Goal: Information Seeking & Learning: Learn about a topic

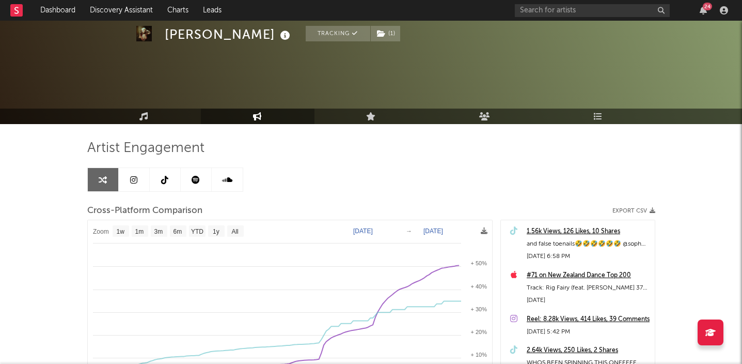
select select "1w"
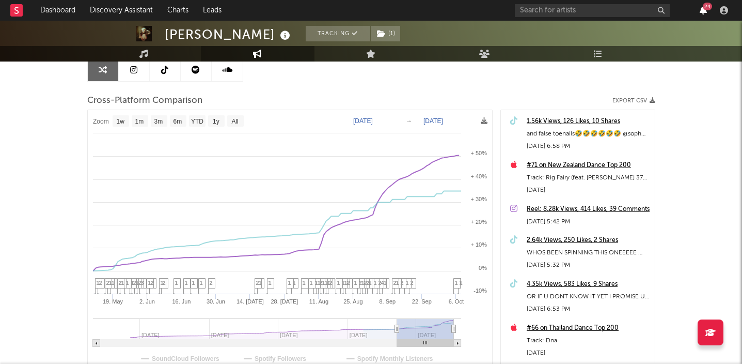
drag, startPoint x: 0, startPoint y: 0, endPoint x: 704, endPoint y: 9, distance: 704.1
click at [704, 9] on icon "button" at bounding box center [703, 10] width 7 height 8
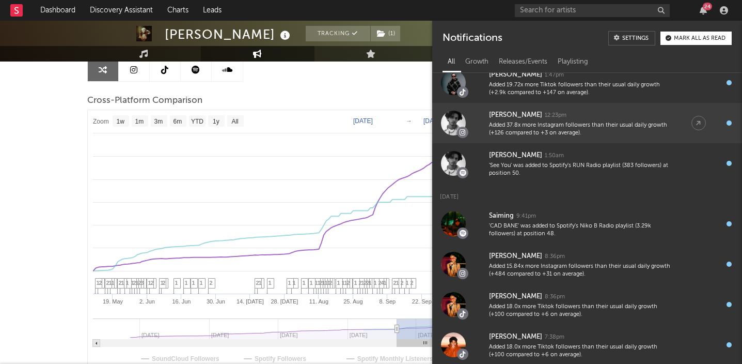
scroll to position [191, 0]
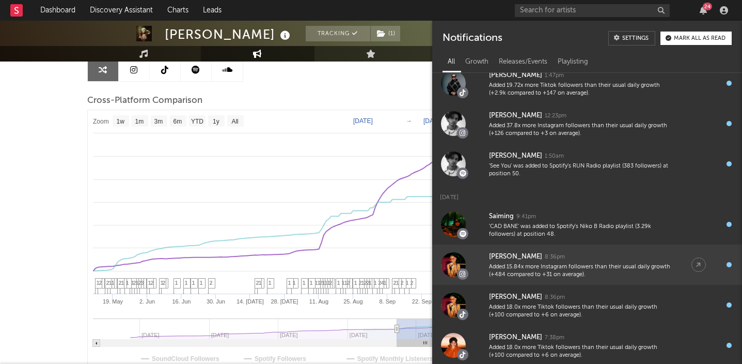
click at [615, 260] on div "[PERSON_NAME] P 8:36pm" at bounding box center [580, 257] width 182 height 12
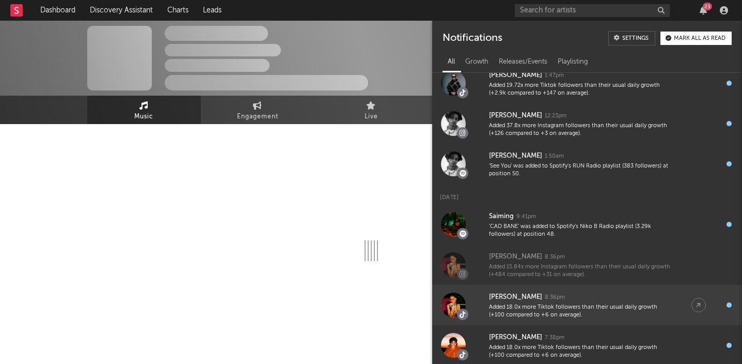
select select "1w"
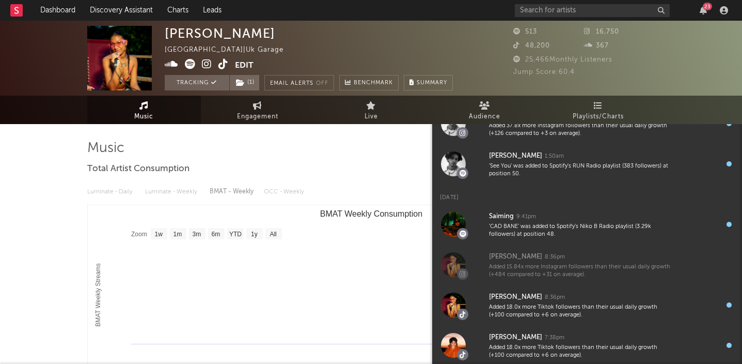
select select "1w"
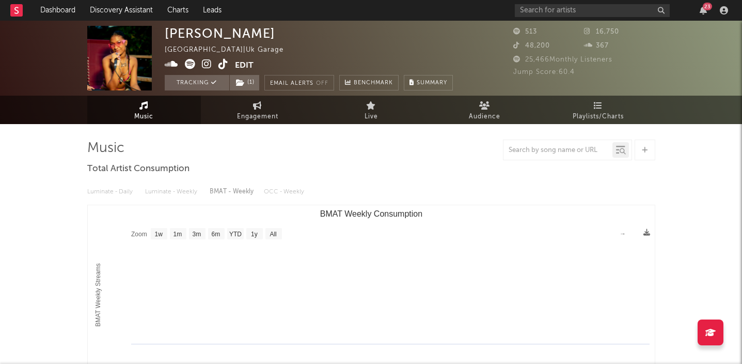
click at [247, 110] on link "Engagement" at bounding box center [258, 110] width 114 height 28
select select "1w"
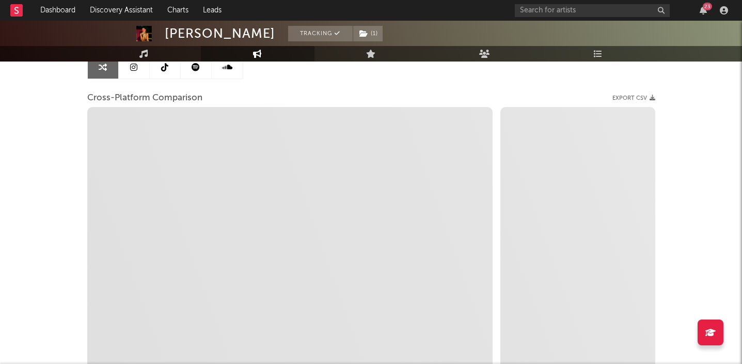
scroll to position [114, 0]
select select "1m"
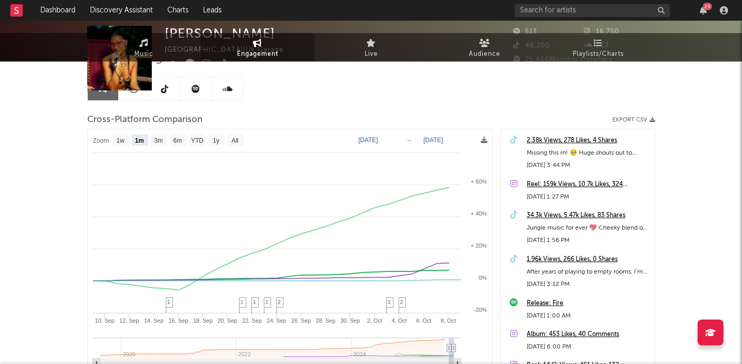
scroll to position [0, 0]
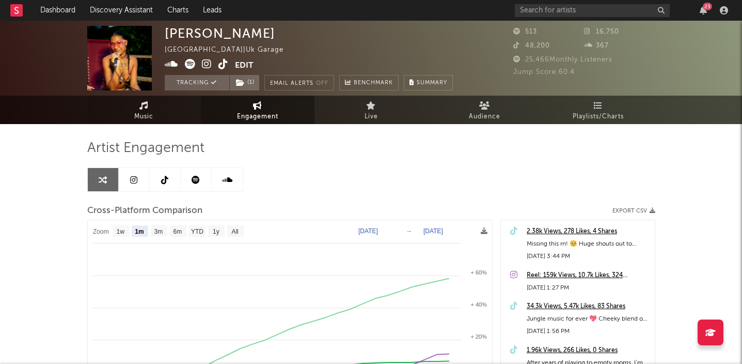
click at [139, 104] on link "Music" at bounding box center [144, 110] width 114 height 28
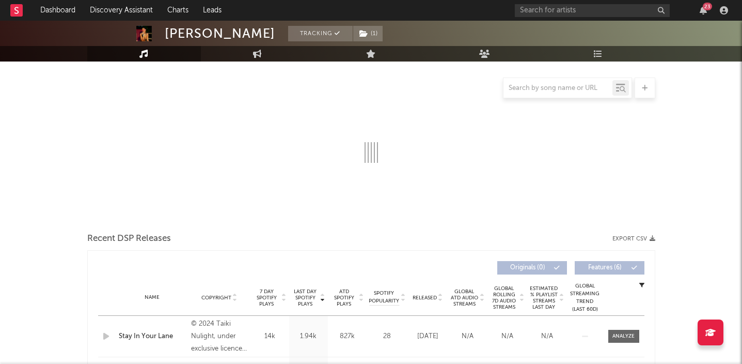
select select "1w"
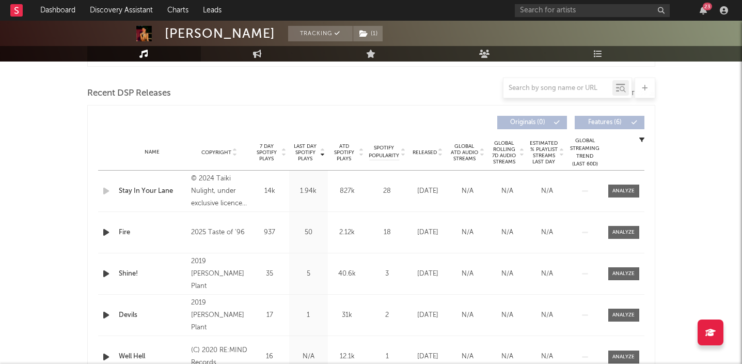
scroll to position [346, 0]
click at [619, 231] on div at bounding box center [624, 232] width 22 height 8
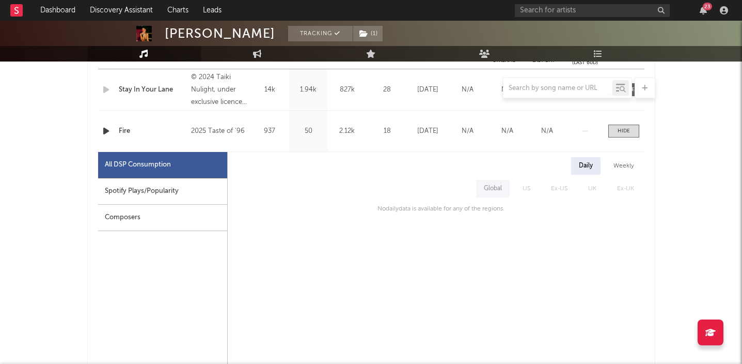
scroll to position [449, 0]
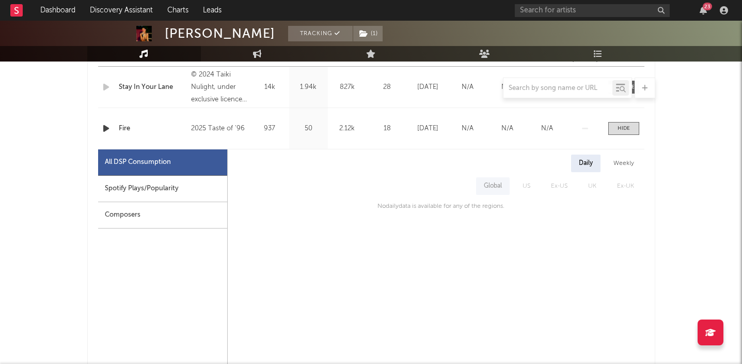
click at [190, 182] on div "Spotify Plays/Popularity" at bounding box center [162, 189] width 129 height 26
select select "1w"
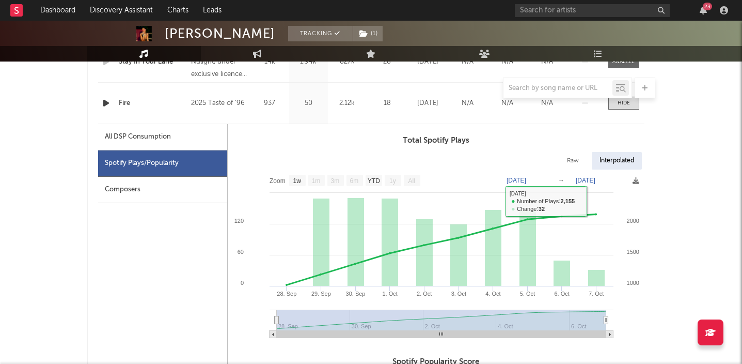
scroll to position [462, 0]
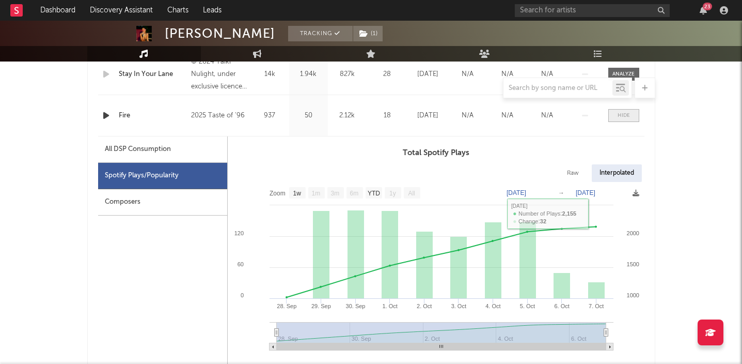
click at [630, 118] on span at bounding box center [623, 115] width 31 height 13
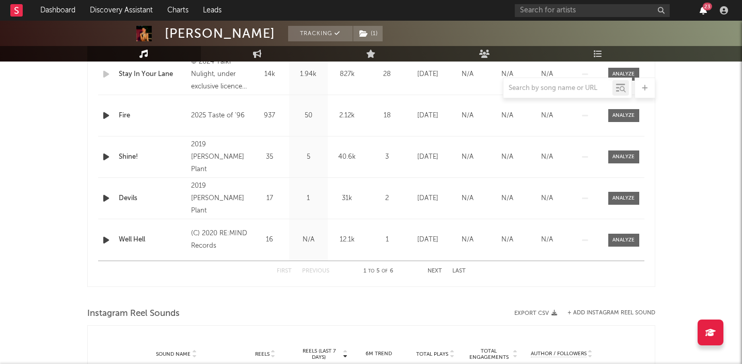
click at [703, 9] on icon "button" at bounding box center [703, 10] width 7 height 8
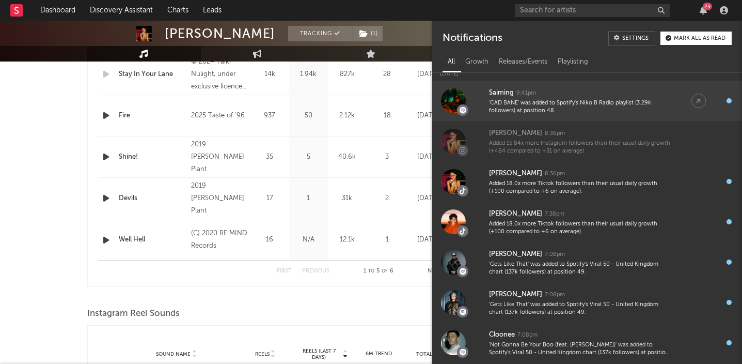
scroll to position [323, 0]
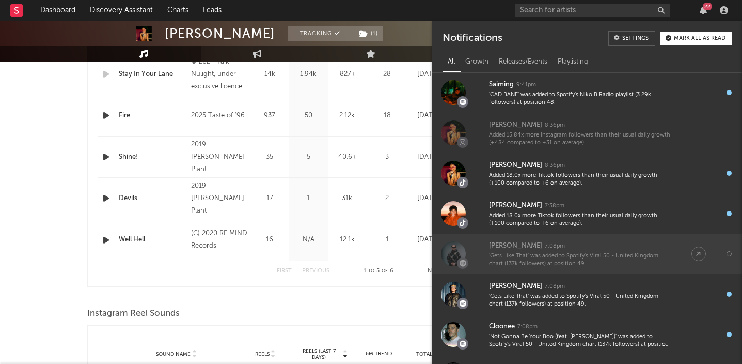
click at [613, 266] on div "'Gets Like That' was added to Spotify's Viral 50 - United Kingdom chart (137k f…" at bounding box center [580, 260] width 182 height 16
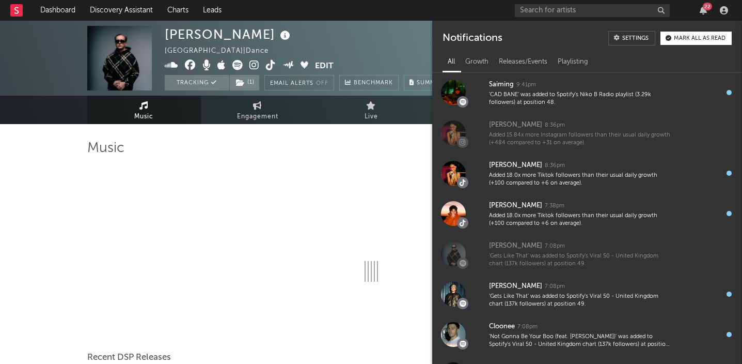
select select "6m"
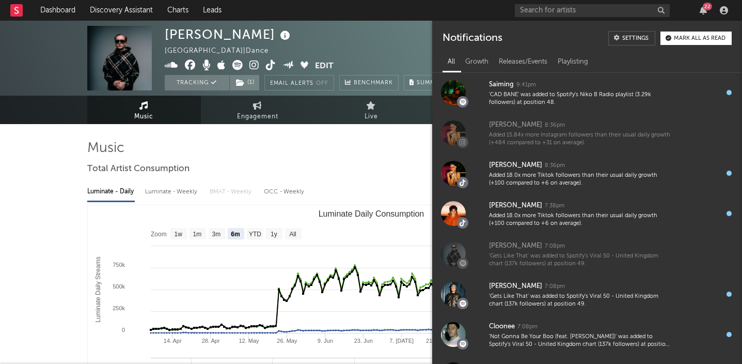
click at [399, 145] on div at bounding box center [371, 149] width 568 height 21
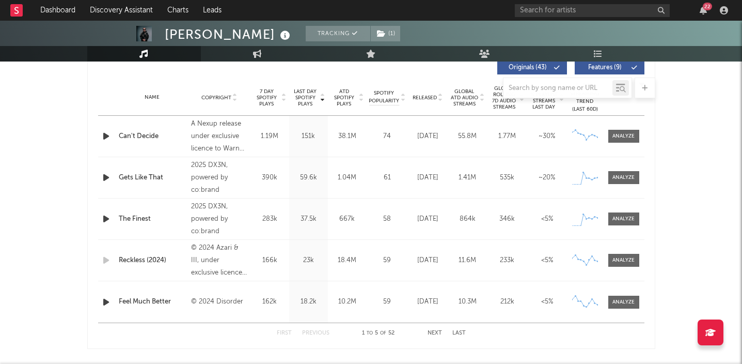
scroll to position [401, 0]
click at [619, 175] on div at bounding box center [624, 177] width 22 height 8
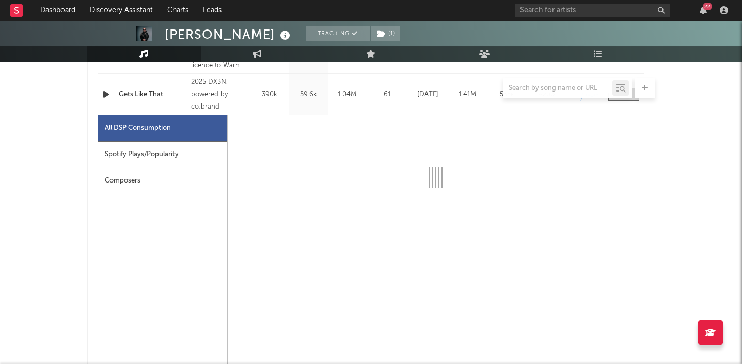
scroll to position [485, 0]
select select "1w"
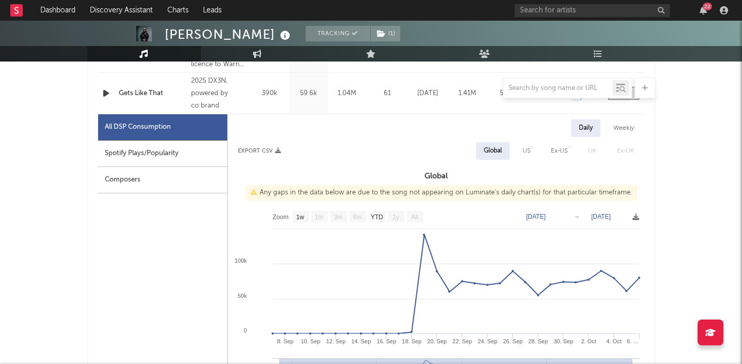
click at [137, 156] on div "Spotify Plays/Popularity" at bounding box center [162, 154] width 129 height 26
select select "1w"
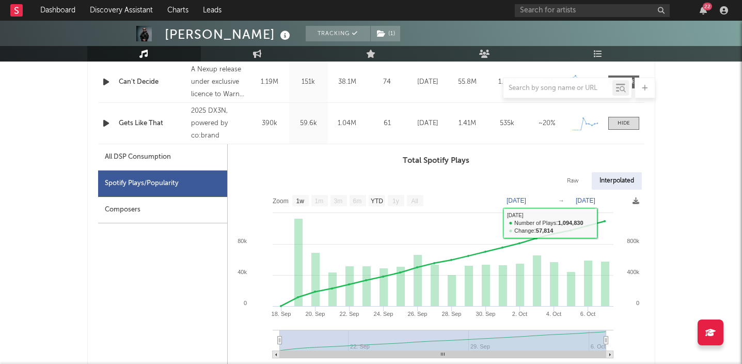
scroll to position [433, 0]
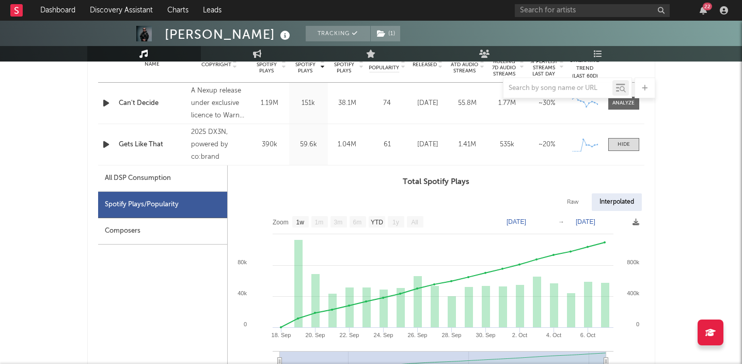
click at [625, 151] on div "Name Gets Like That Copyright 2025 DX3N, powered by co:brand Label DX3N Album N…" at bounding box center [371, 144] width 547 height 41
click at [625, 147] on div at bounding box center [624, 145] width 12 height 8
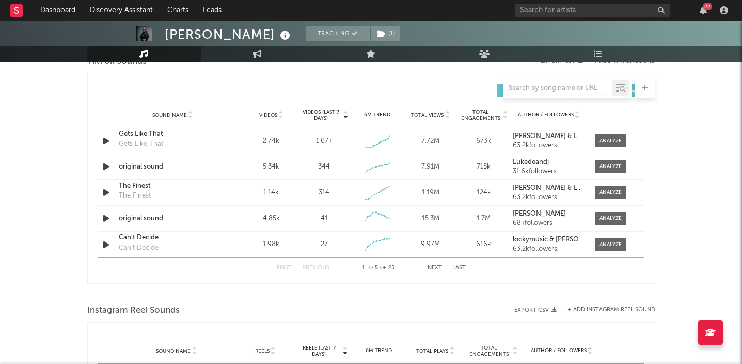
scroll to position [713, 0]
click at [606, 141] on div at bounding box center [611, 142] width 22 height 8
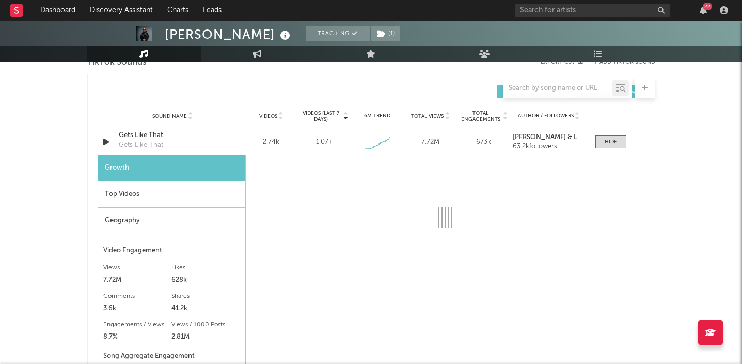
select select "1w"
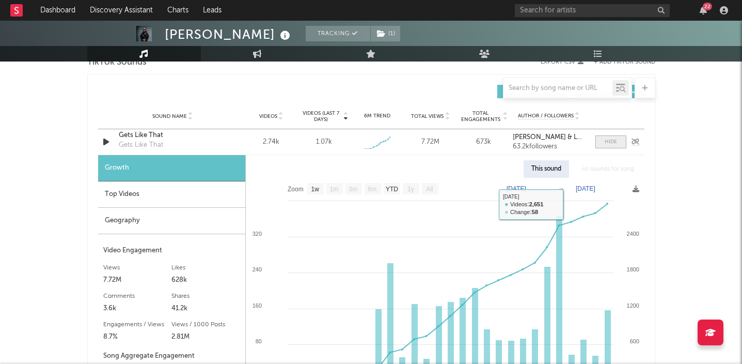
click at [604, 144] on span at bounding box center [611, 141] width 31 height 13
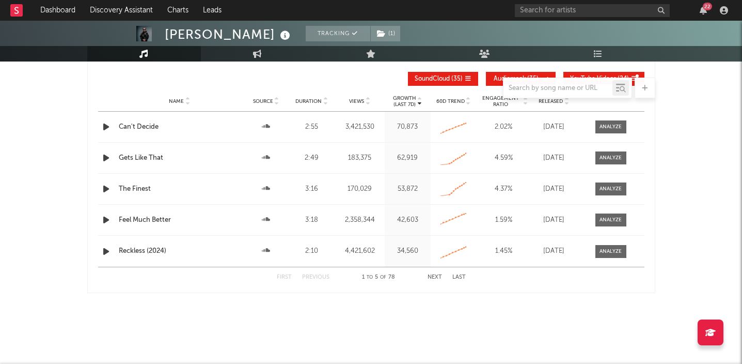
scroll to position [1218, 0]
